Goal: Information Seeking & Learning: Check status

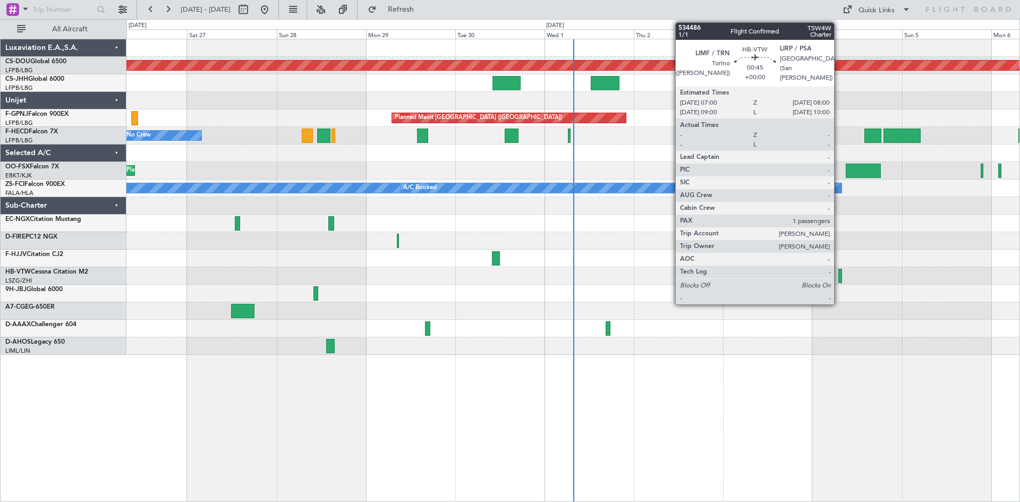
click at [839, 280] on div at bounding box center [841, 276] width 4 height 14
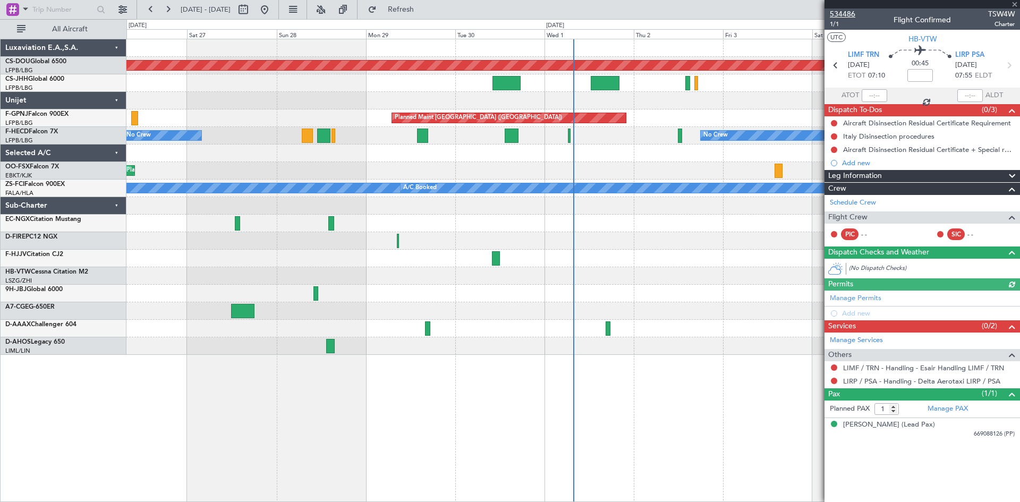
click at [837, 15] on span "534486" at bounding box center [843, 14] width 26 height 11
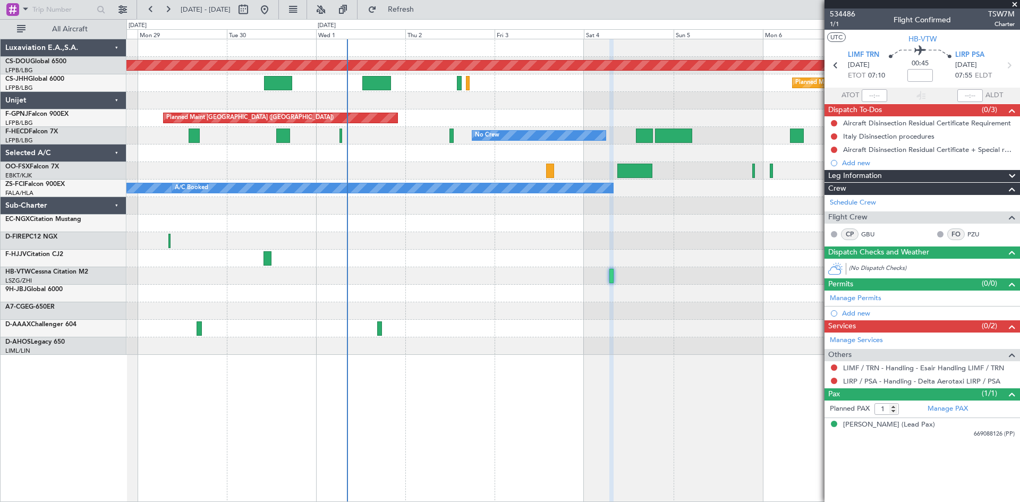
click at [449, 277] on div "Planned Maint London ([GEOGRAPHIC_DATA]) Planned Maint [GEOGRAPHIC_DATA] ([GEOG…" at bounding box center [572, 197] width 893 height 316
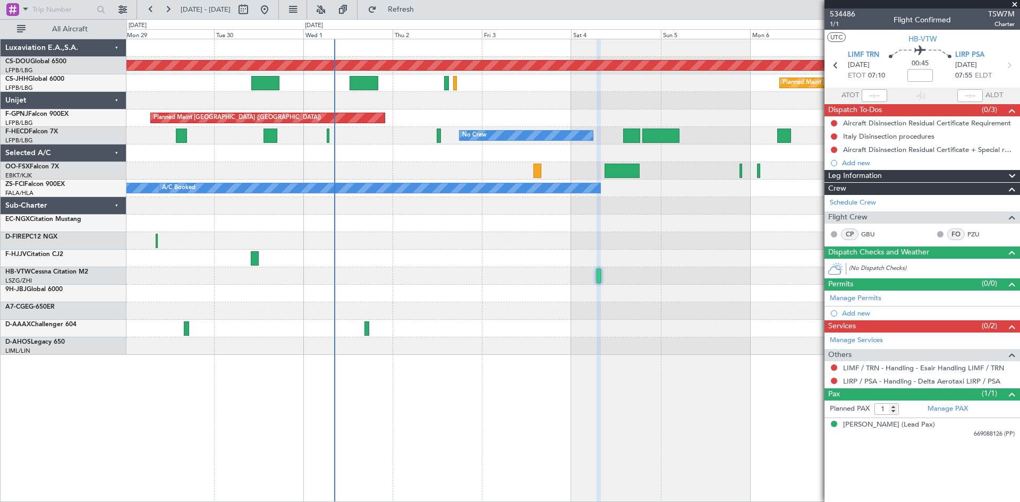
click at [448, 288] on div "Planned Maint London ([GEOGRAPHIC_DATA]) Planned Maint [GEOGRAPHIC_DATA] ([GEOG…" at bounding box center [572, 197] width 893 height 316
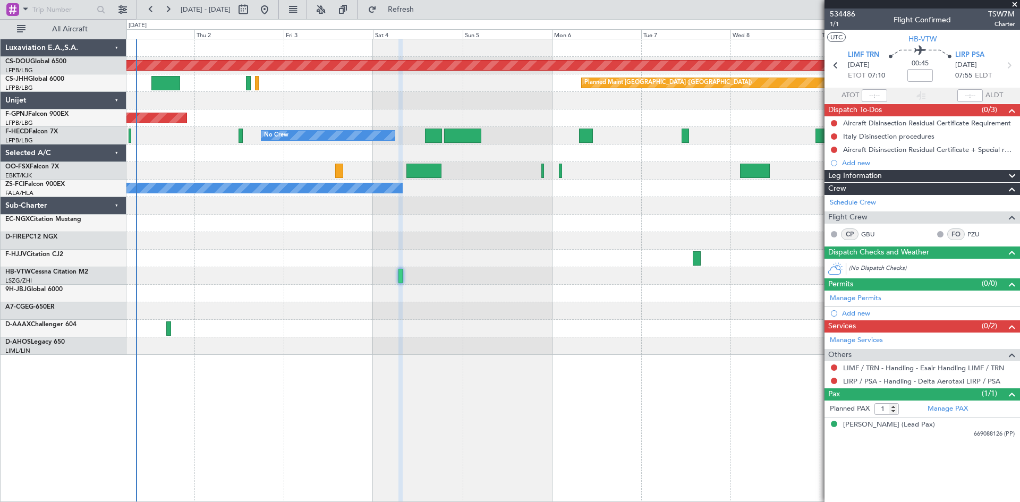
click at [462, 292] on div "Planned Maint London ([GEOGRAPHIC_DATA]) Planned Maint [GEOGRAPHIC_DATA] ([GEOG…" at bounding box center [572, 197] width 893 height 316
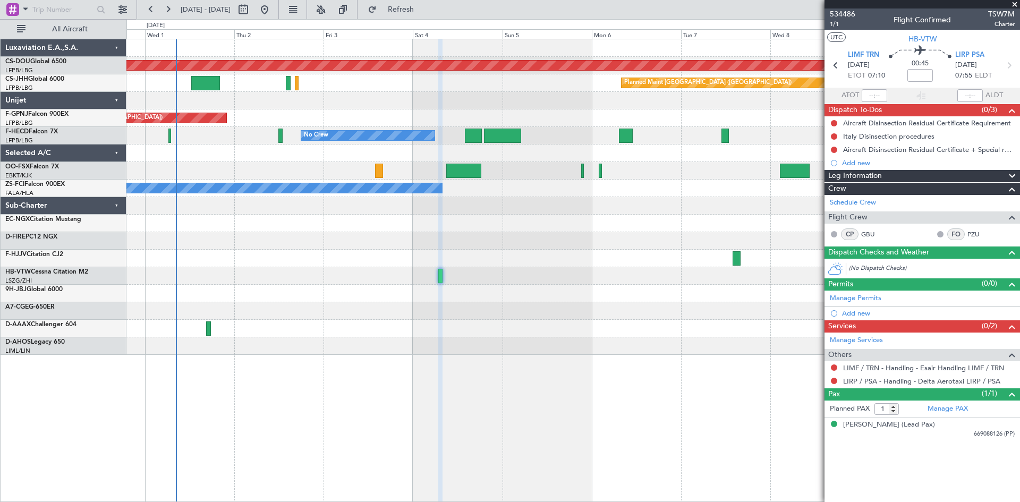
click at [584, 286] on div at bounding box center [572, 294] width 893 height 18
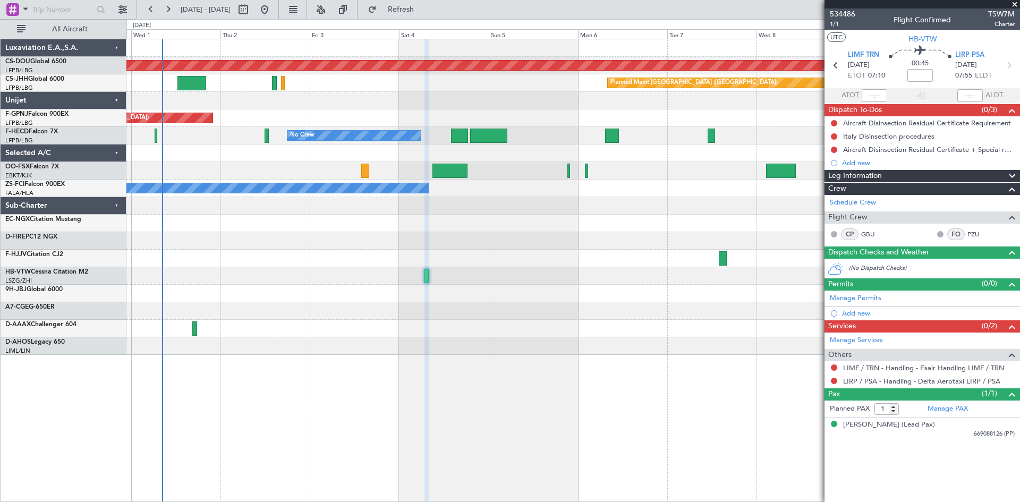
click at [608, 261] on div "Planned Maint London ([GEOGRAPHIC_DATA]) Planned Maint [GEOGRAPHIC_DATA] ([GEOG…" at bounding box center [572, 197] width 893 height 316
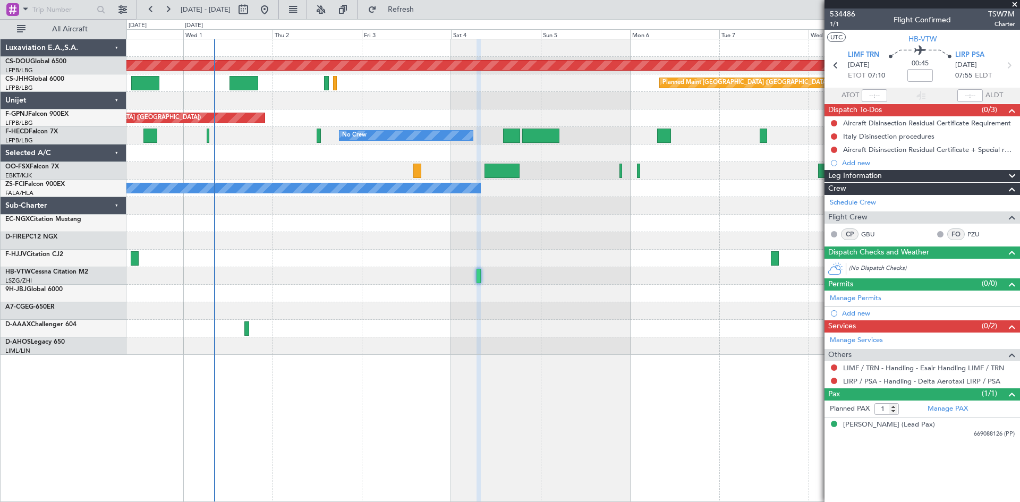
click at [678, 252] on div "Planned Maint London ([GEOGRAPHIC_DATA]) Planned Maint [GEOGRAPHIC_DATA] ([GEOG…" at bounding box center [572, 197] width 893 height 316
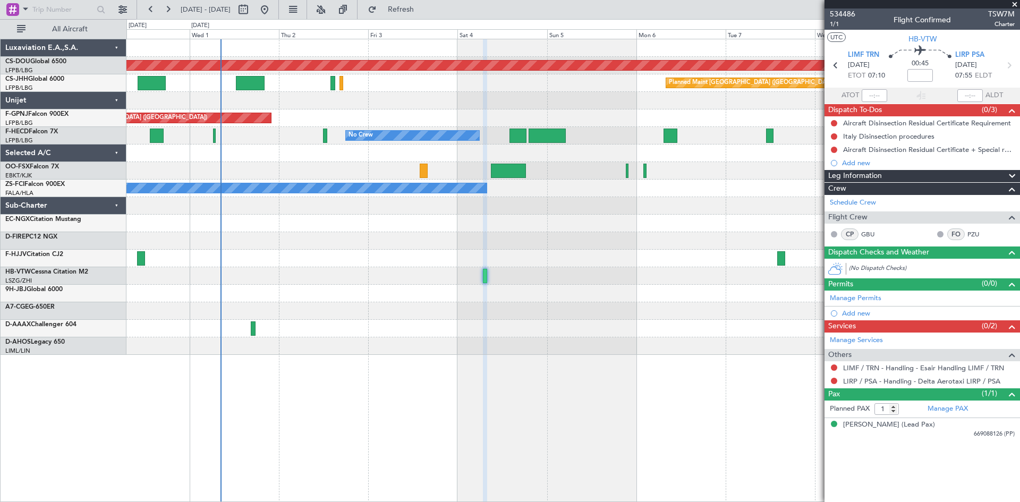
click at [750, 275] on div at bounding box center [572, 276] width 893 height 18
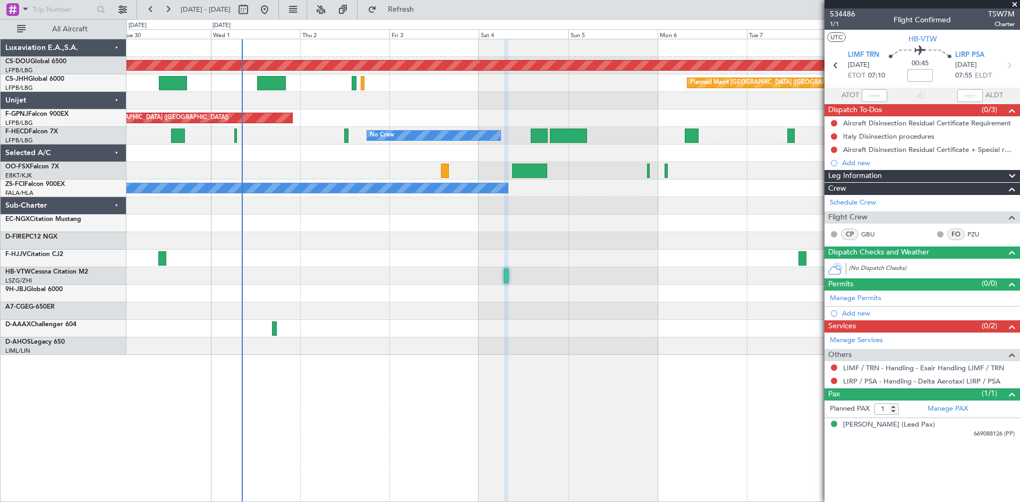
click at [554, 333] on div "Planned Maint London ([GEOGRAPHIC_DATA]) Planned Maint [GEOGRAPHIC_DATA] ([GEOG…" at bounding box center [572, 197] width 893 height 316
click at [841, 14] on span "534486" at bounding box center [843, 14] width 26 height 11
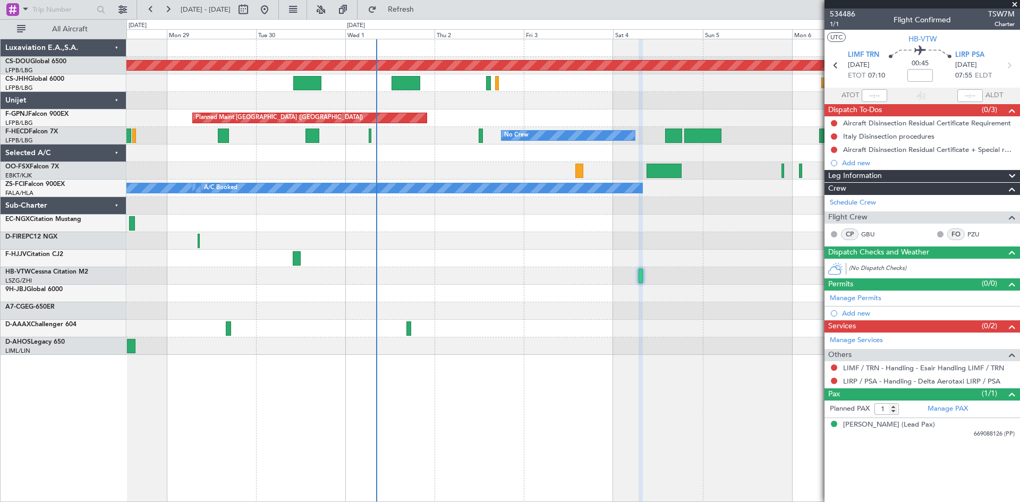
click at [779, 213] on div "Planned Maint London ([GEOGRAPHIC_DATA]) Planned Maint [GEOGRAPHIC_DATA] ([GEOG…" at bounding box center [572, 197] width 893 height 316
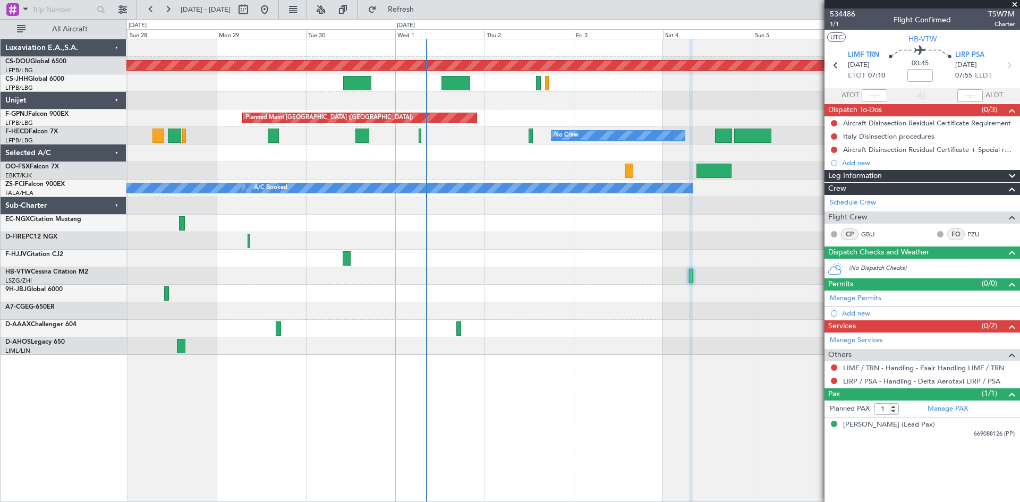
click at [342, 255] on div at bounding box center [572, 259] width 893 height 18
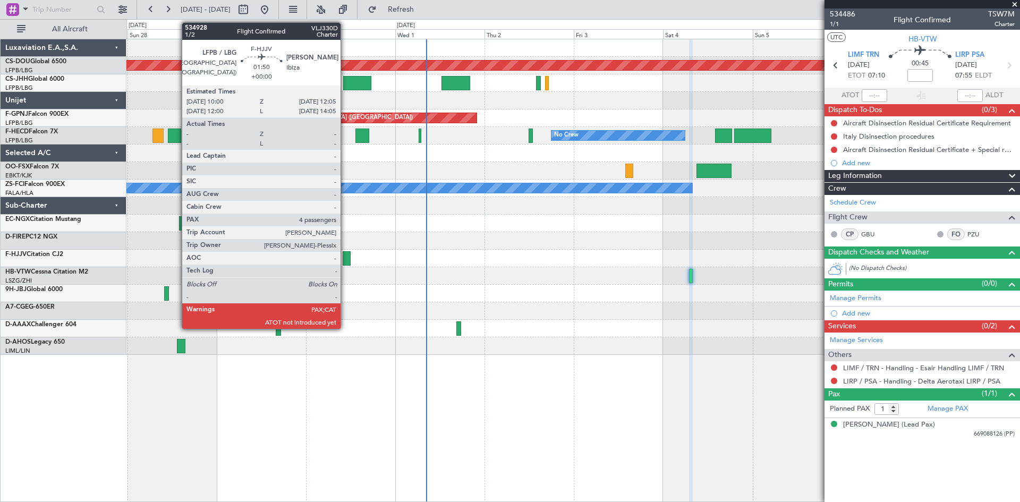
click at [345, 258] on div at bounding box center [347, 258] width 8 height 14
click at [347, 260] on div at bounding box center [347, 258] width 8 height 14
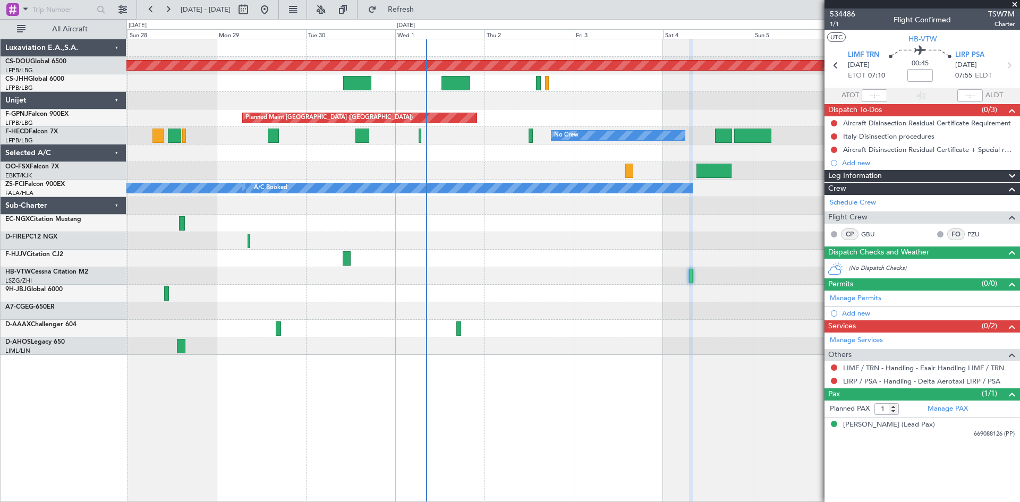
click at [347, 260] on div at bounding box center [347, 258] width 8 height 14
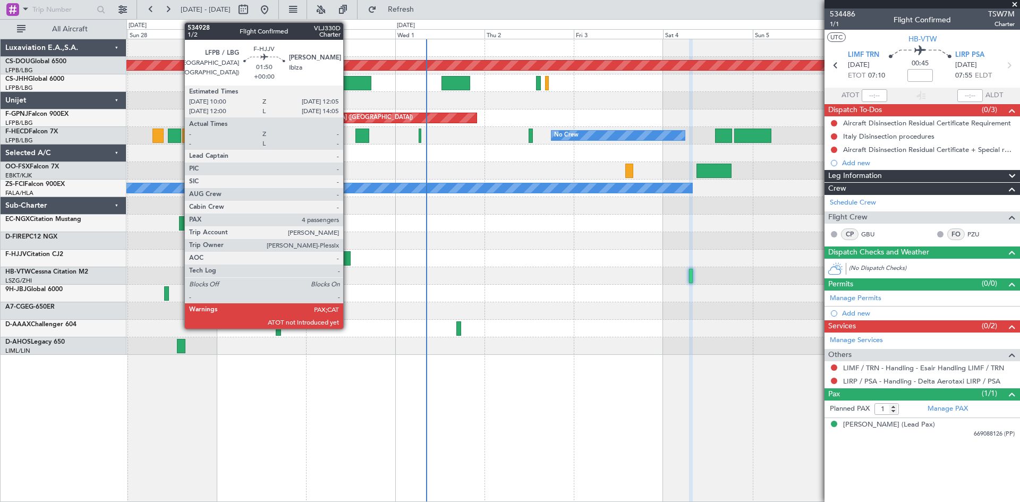
click at [348, 260] on div at bounding box center [347, 258] width 8 height 14
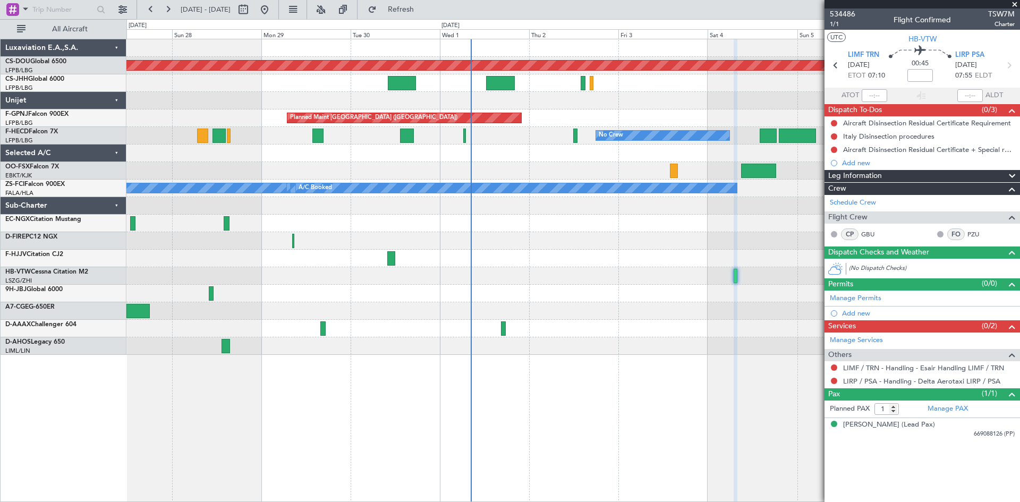
click at [550, 275] on div at bounding box center [572, 276] width 893 height 18
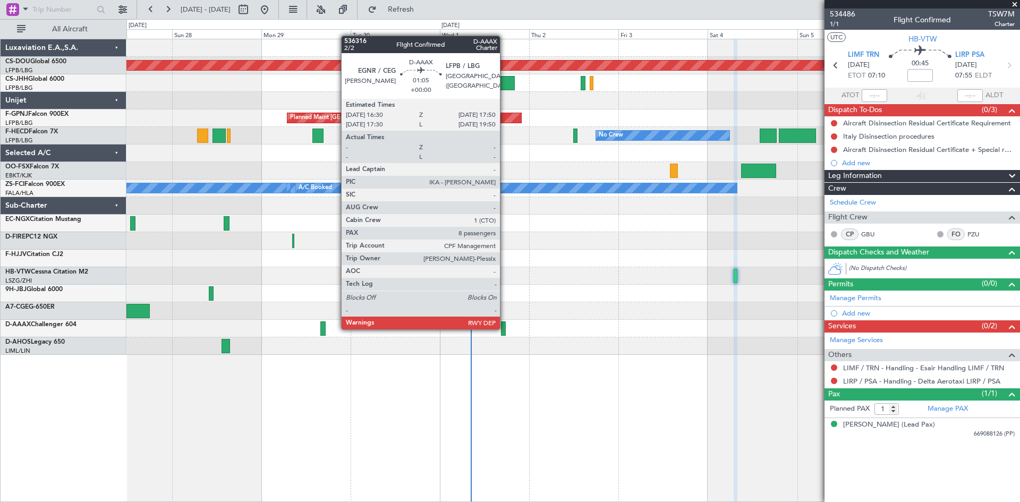
click at [505, 328] on div at bounding box center [503, 329] width 5 height 14
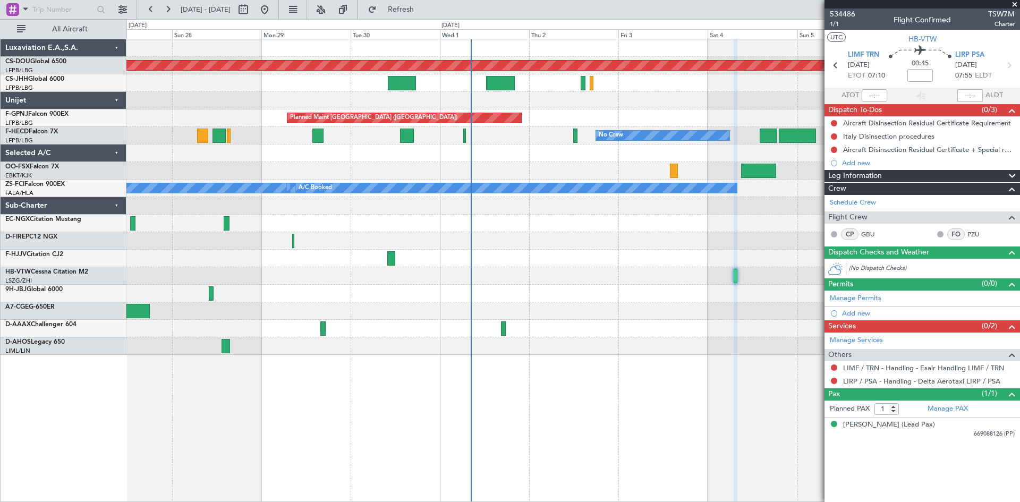
click at [502, 330] on div at bounding box center [503, 329] width 5 height 14
drag, startPoint x: 1020, startPoint y: 5, endPoint x: 1018, endPoint y: 346, distance: 341.2
click at [1019, 347] on section "534486 1/1 Flight Confirmed TSW7M Charter UTC HB-VTW LIMF TRN [DATE] ETOT 07:10…" at bounding box center [923, 251] width 196 height 502
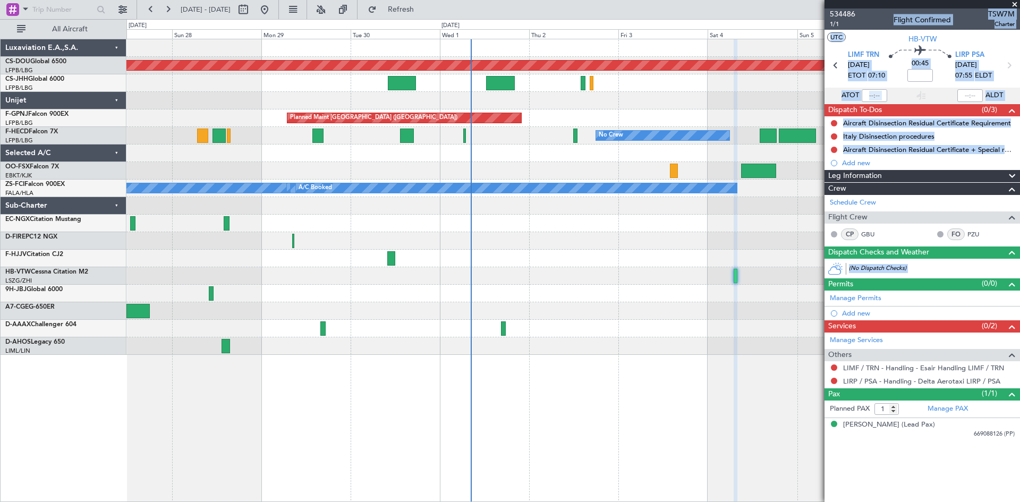
click at [1014, 3] on span at bounding box center [1015, 5] width 11 height 10
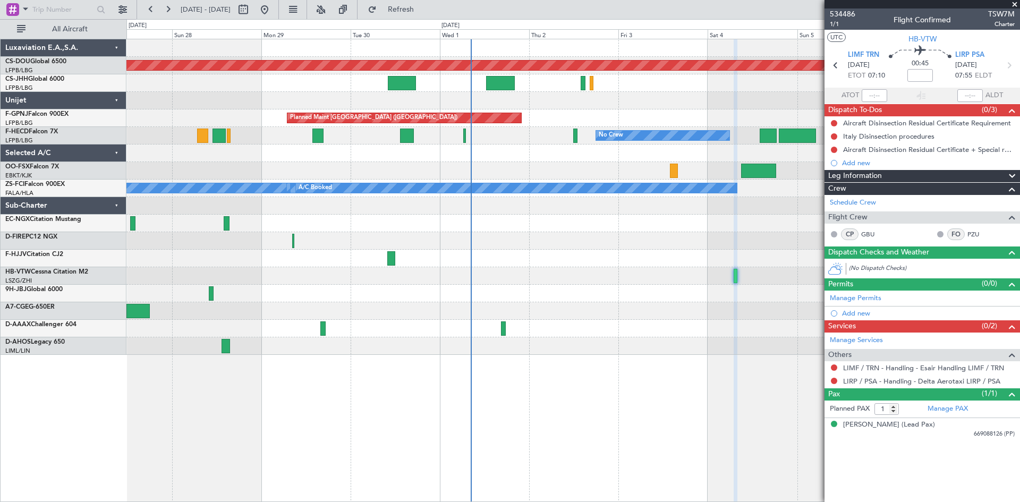
click at [1014, 3] on span at bounding box center [1015, 5] width 11 height 10
click at [1014, 5] on span at bounding box center [1015, 5] width 11 height 10
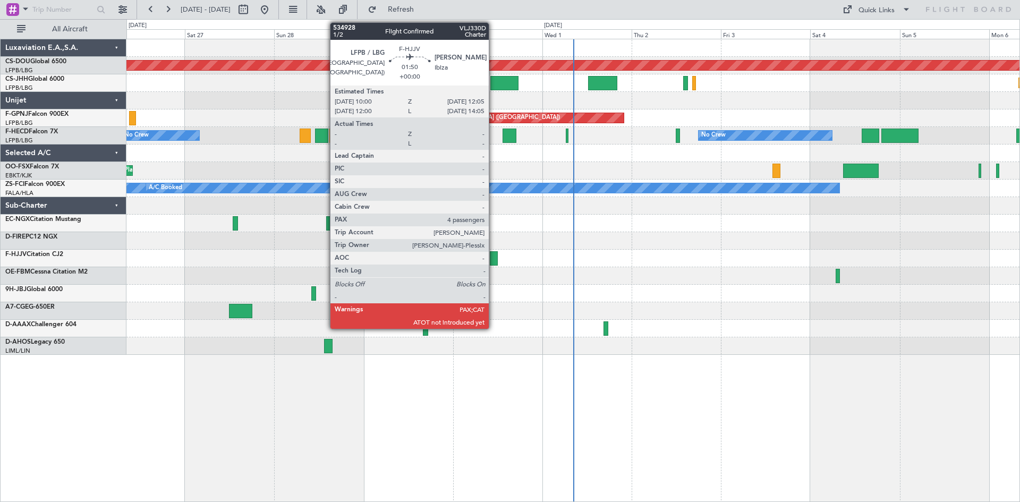
click at [493, 258] on div at bounding box center [494, 258] width 8 height 14
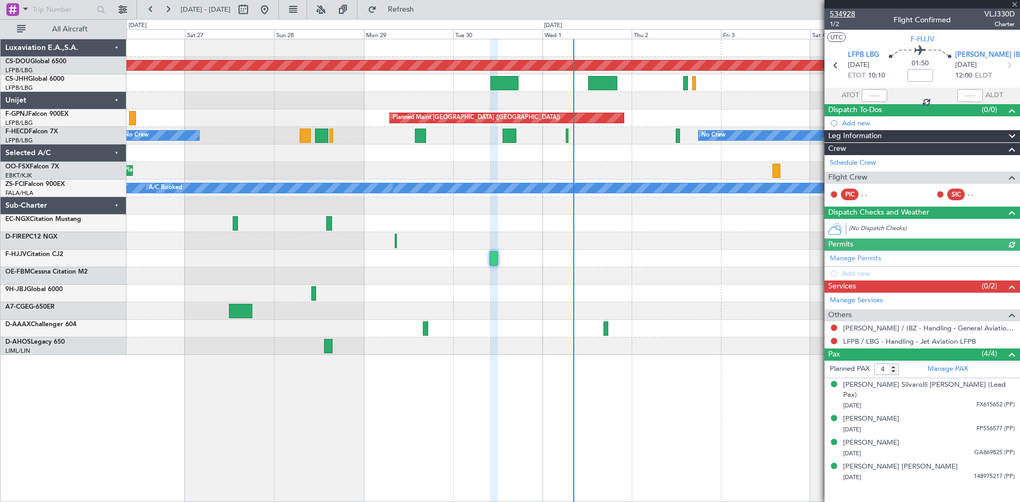
click at [839, 14] on span "534928" at bounding box center [843, 14] width 26 height 11
